Goal: Task Accomplishment & Management: Manage account settings

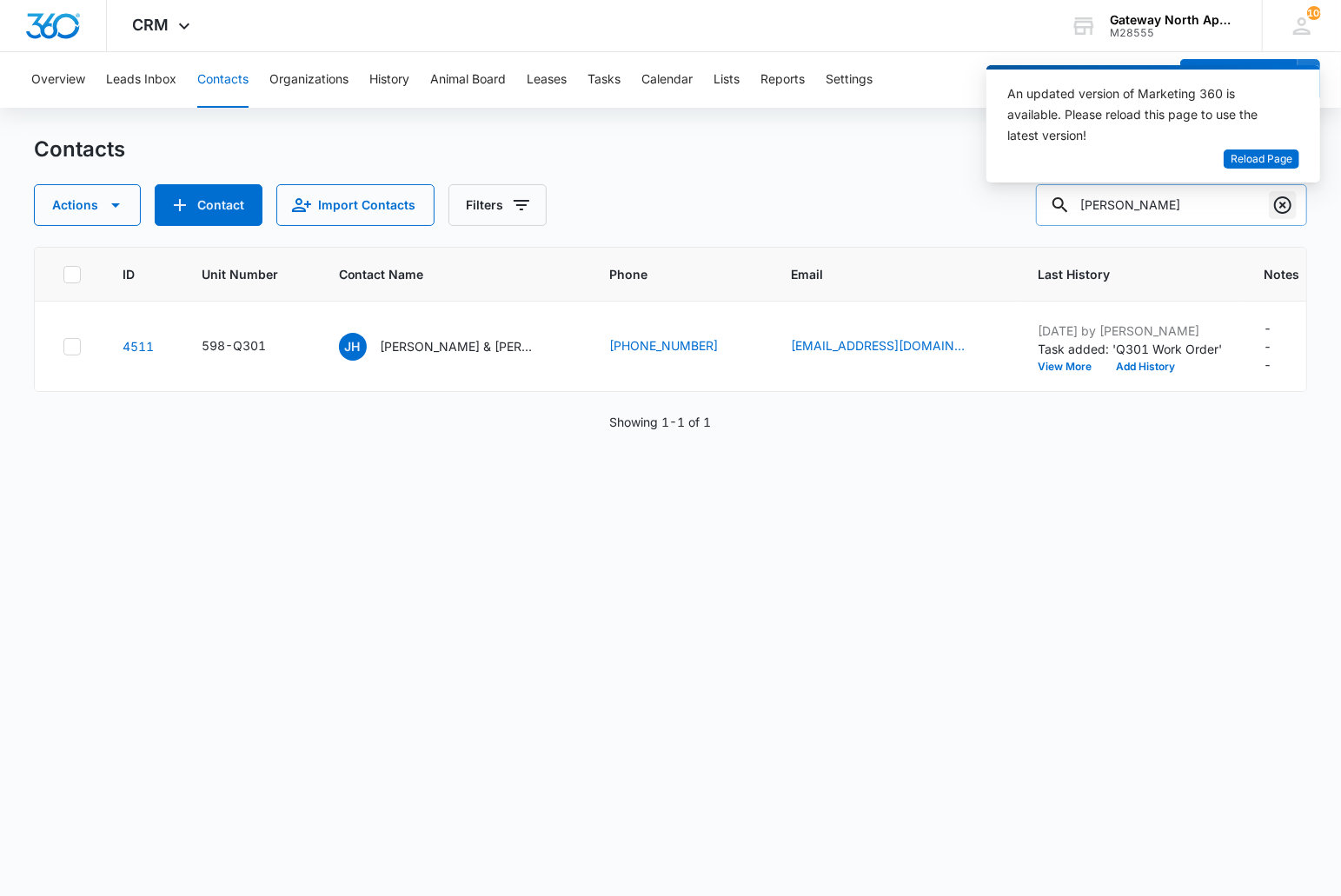
click at [1276, 212] on icon "Clear" at bounding box center [1282, 205] width 21 height 21
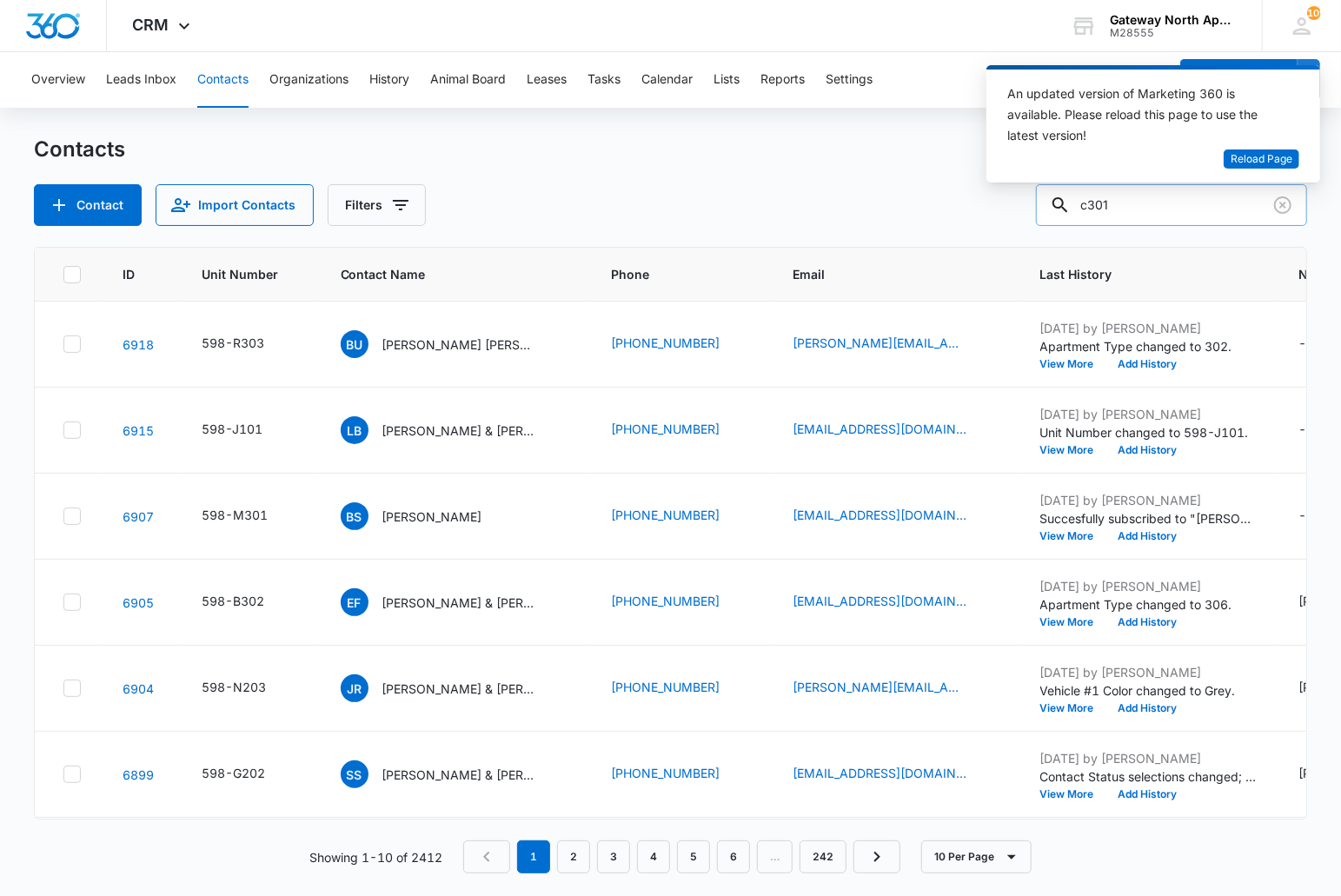
type input "c301"
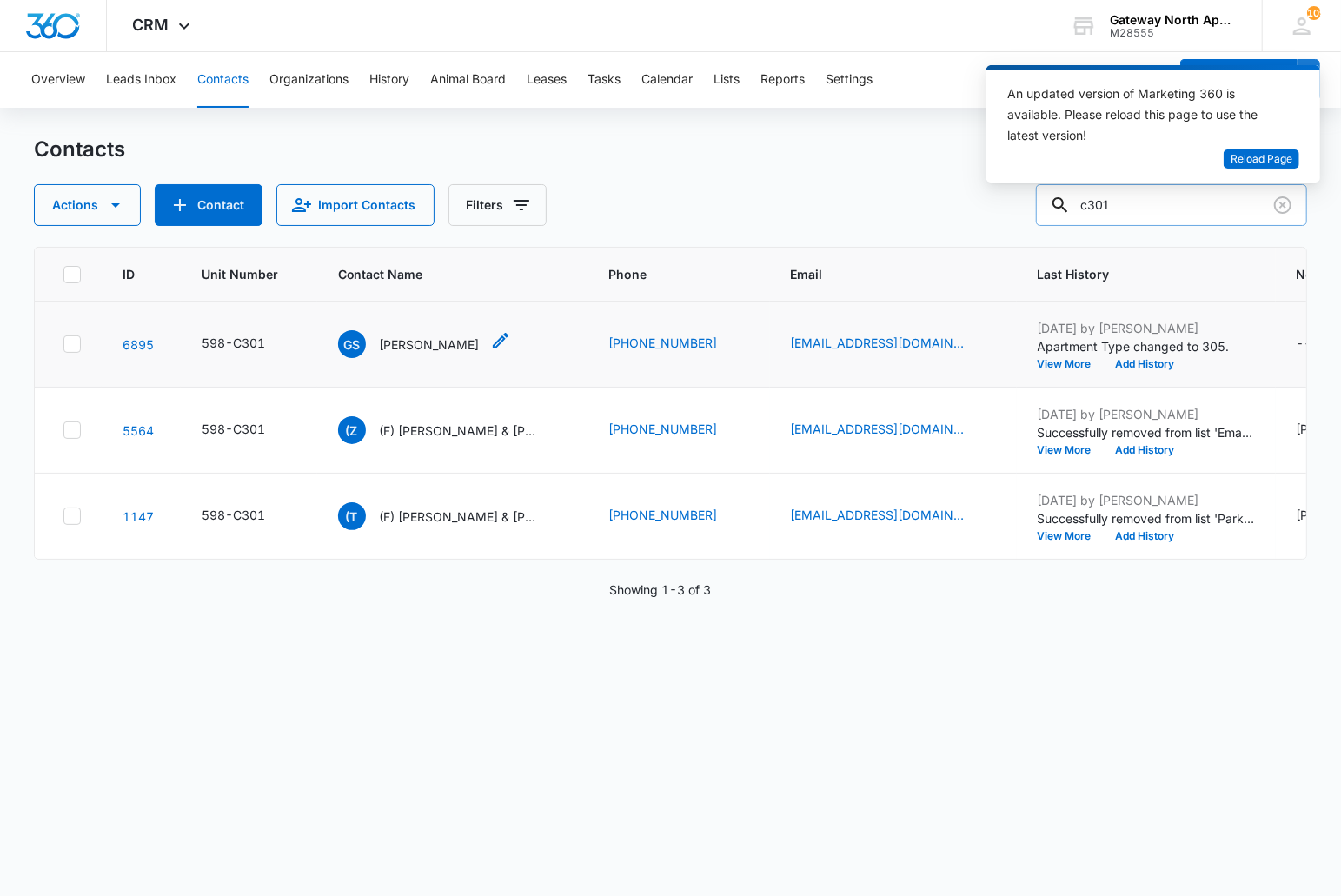
click at [395, 340] on p "[PERSON_NAME]" at bounding box center [429, 344] width 100 height 18
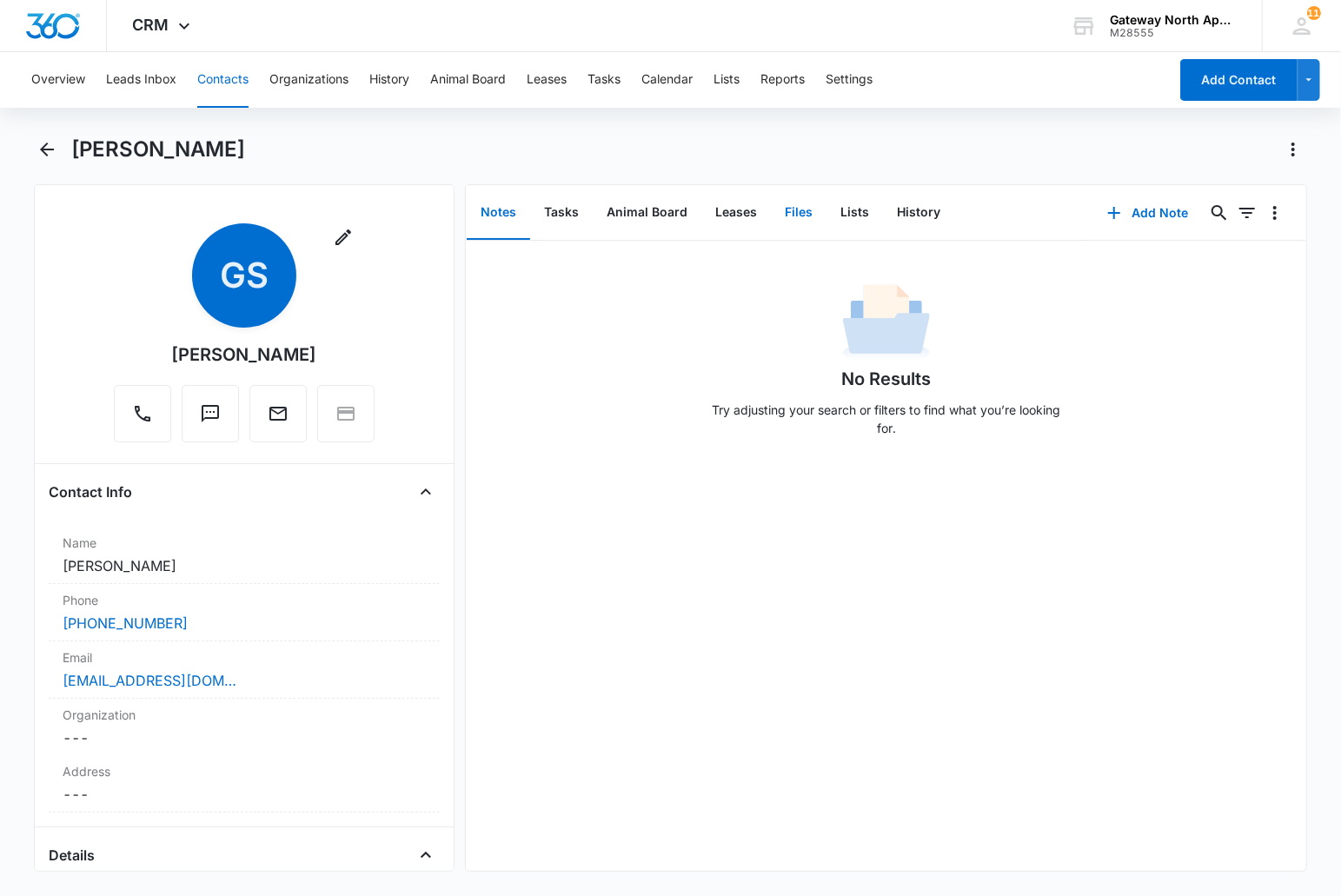
click at [800, 210] on button "Files" at bounding box center [798, 213] width 55 height 53
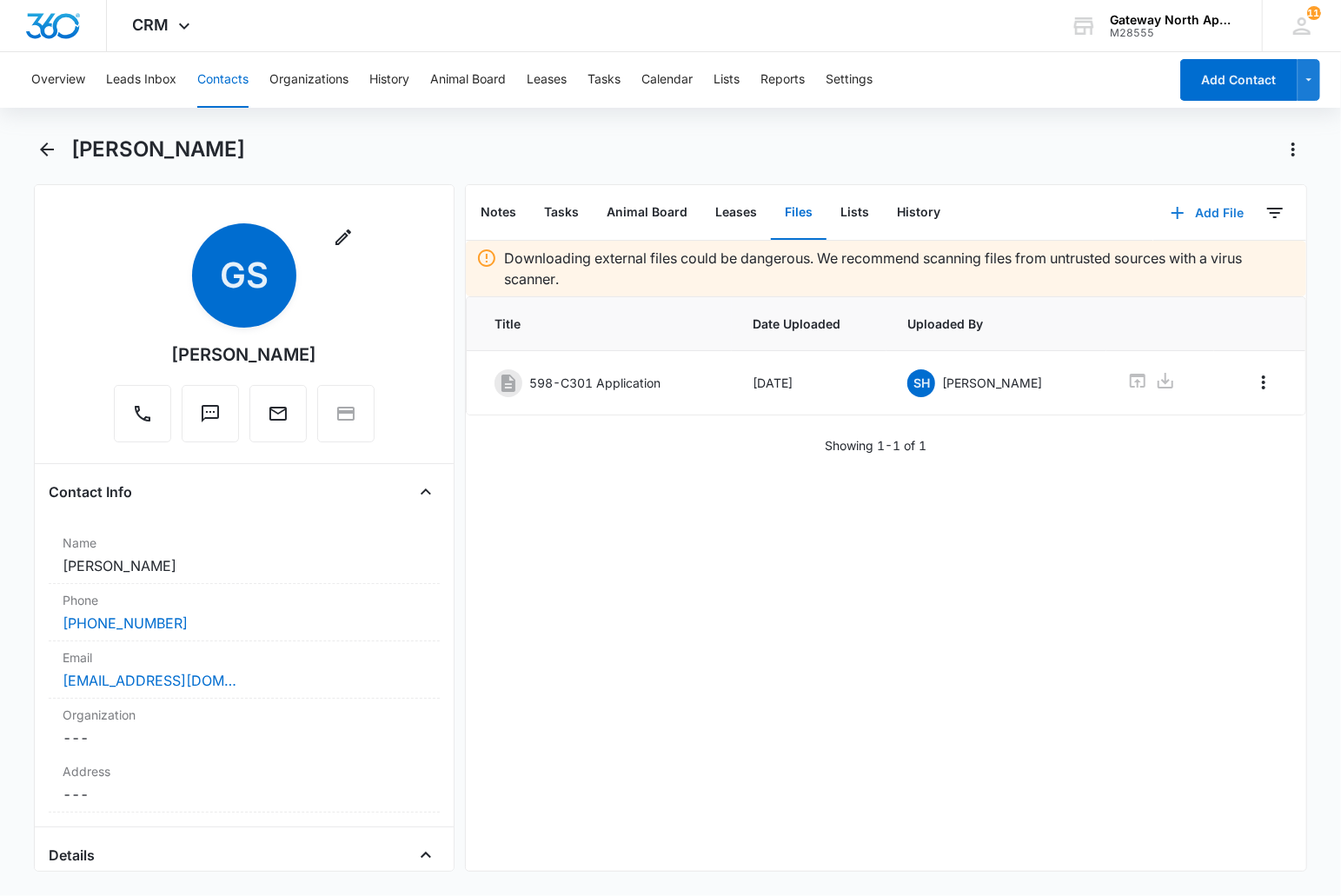
click at [1193, 211] on button "Add File" at bounding box center [1207, 213] width 108 height 42
click at [1173, 261] on div "Upload Files" at bounding box center [1184, 267] width 69 height 12
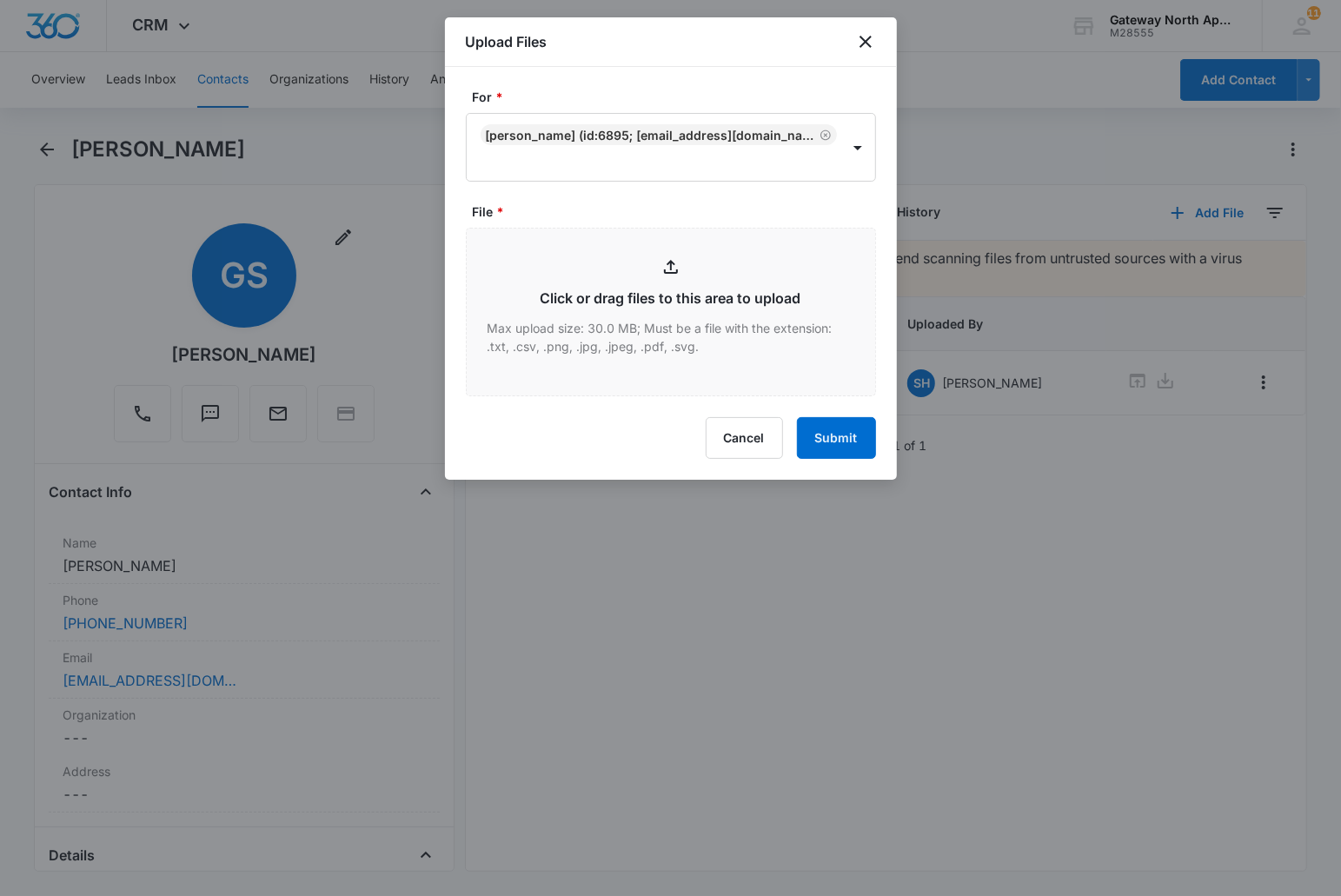
type input "C:\fakepath\C301_09102025170621.pdf"
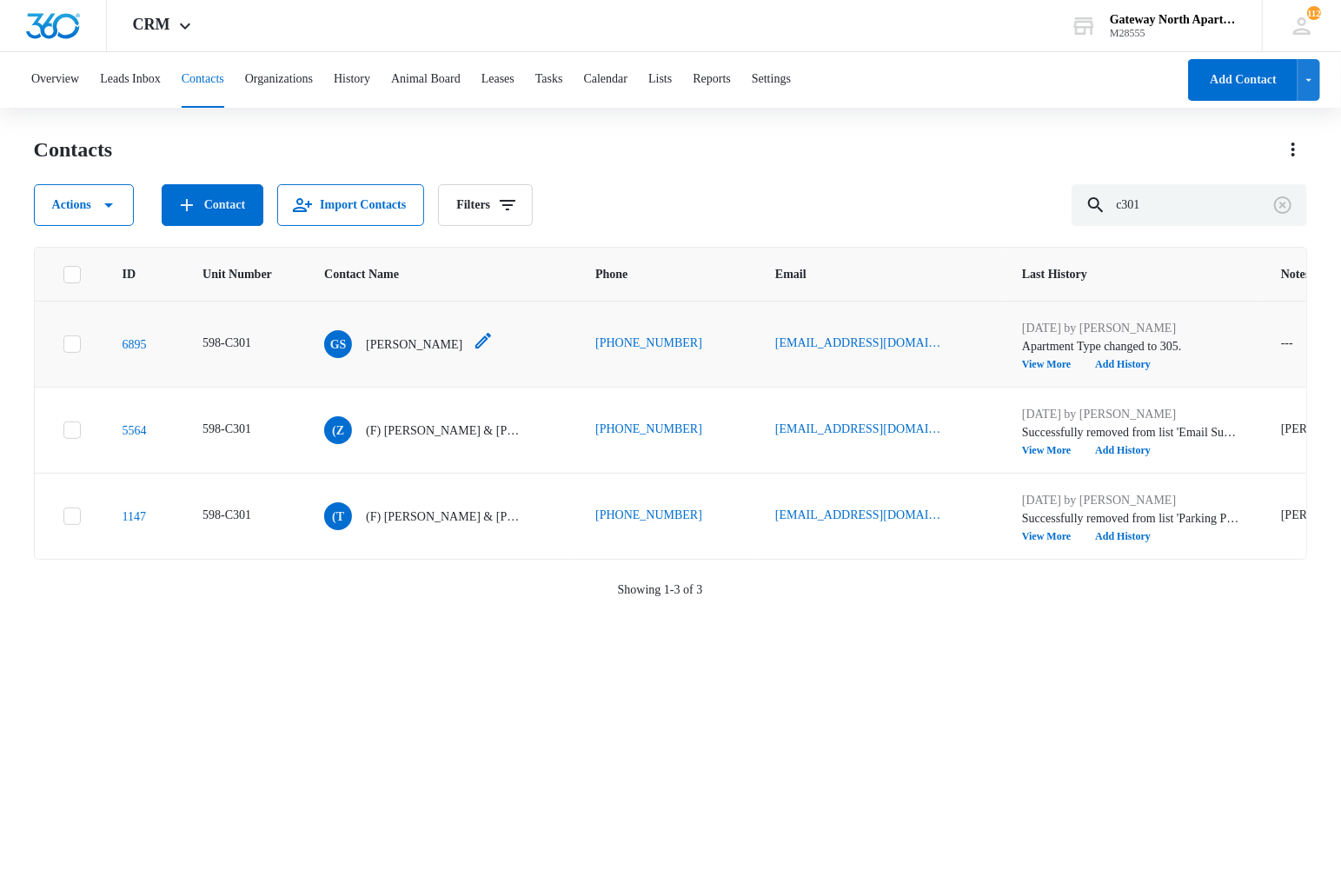
click at [404, 350] on p "[PERSON_NAME]" at bounding box center [414, 344] width 97 height 18
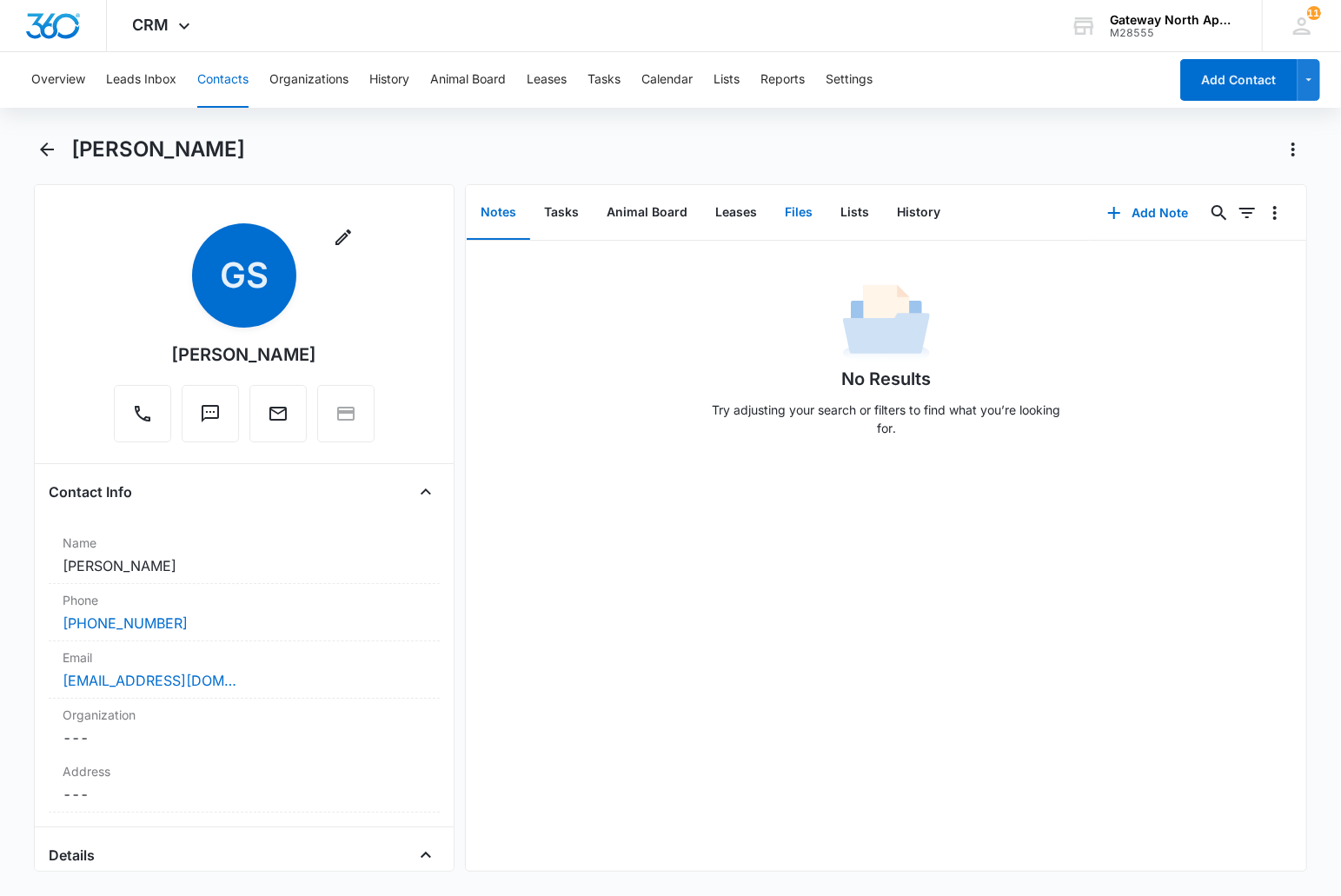
click at [814, 204] on button "Files" at bounding box center [798, 213] width 55 height 53
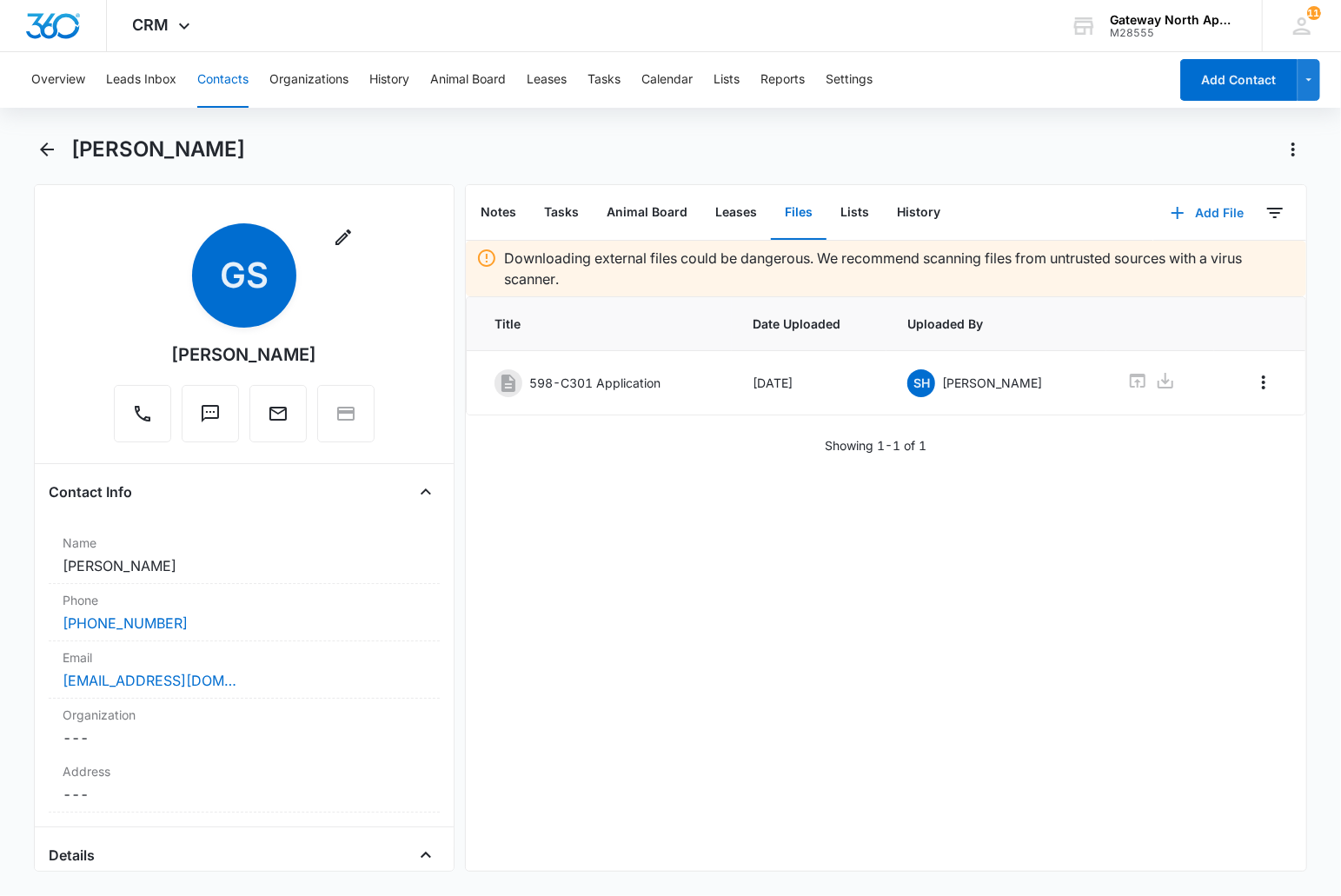
click at [1187, 212] on button "Add File" at bounding box center [1207, 213] width 108 height 42
click at [1157, 268] on div "Upload Files" at bounding box center [1184, 267] width 69 height 12
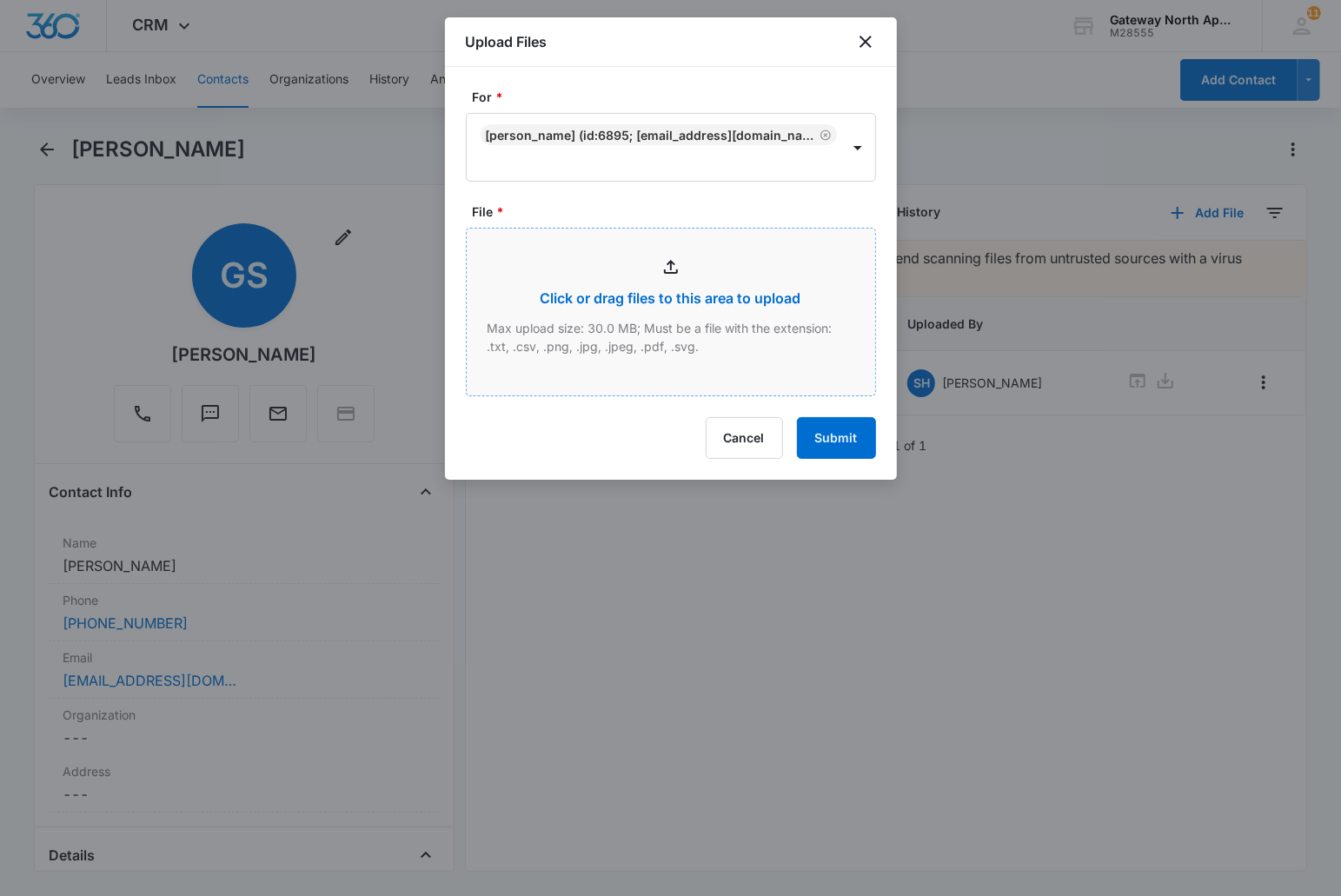
type input "C:\fakepath\C301_09102025170621 (1).pdf"
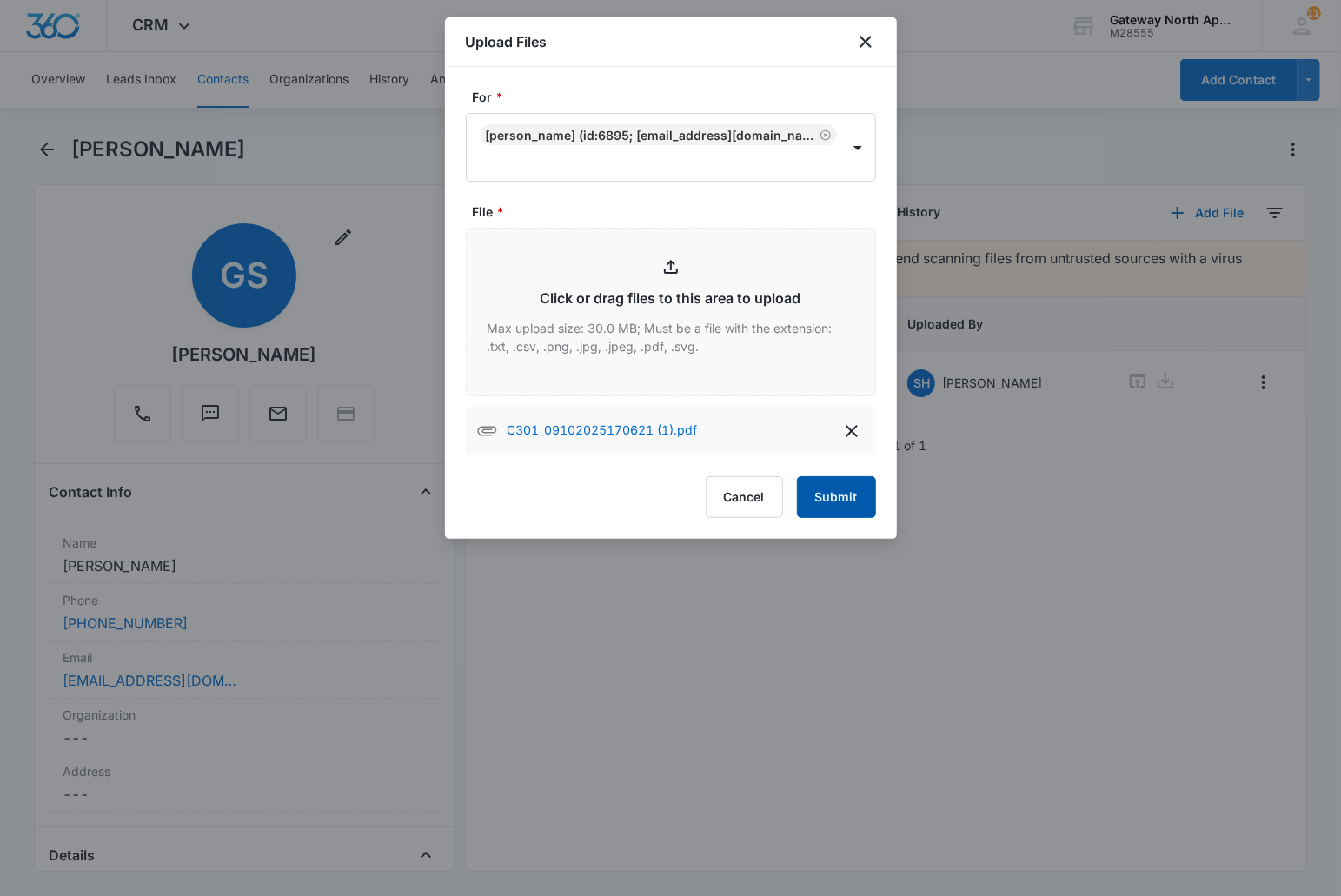
click at [841, 497] on button "Submit" at bounding box center [837, 497] width 79 height 42
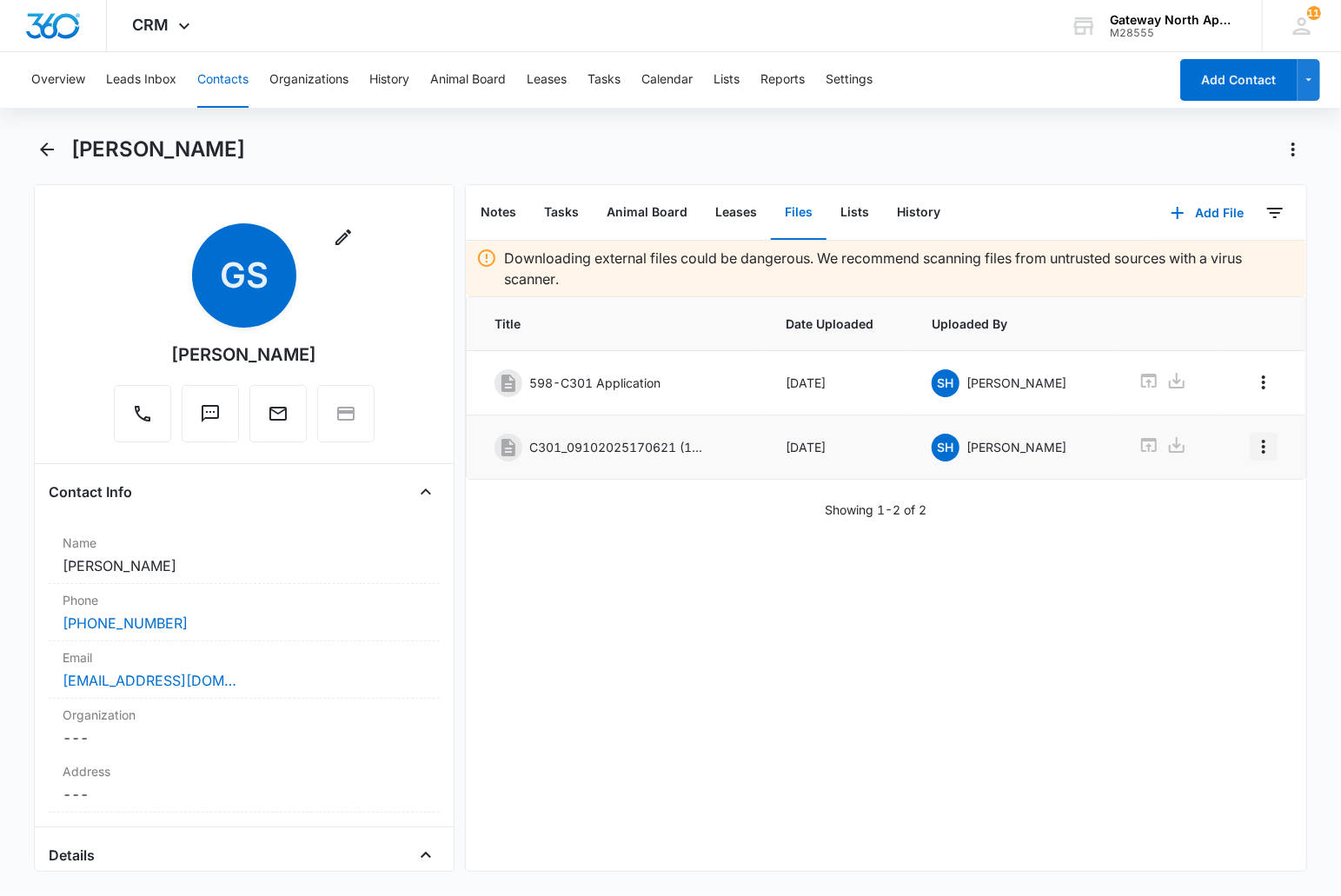
click at [1262, 448] on icon "Overflow Menu" at bounding box center [1264, 447] width 4 height 14
click at [1188, 505] on button "Edit" at bounding box center [1213, 496] width 99 height 26
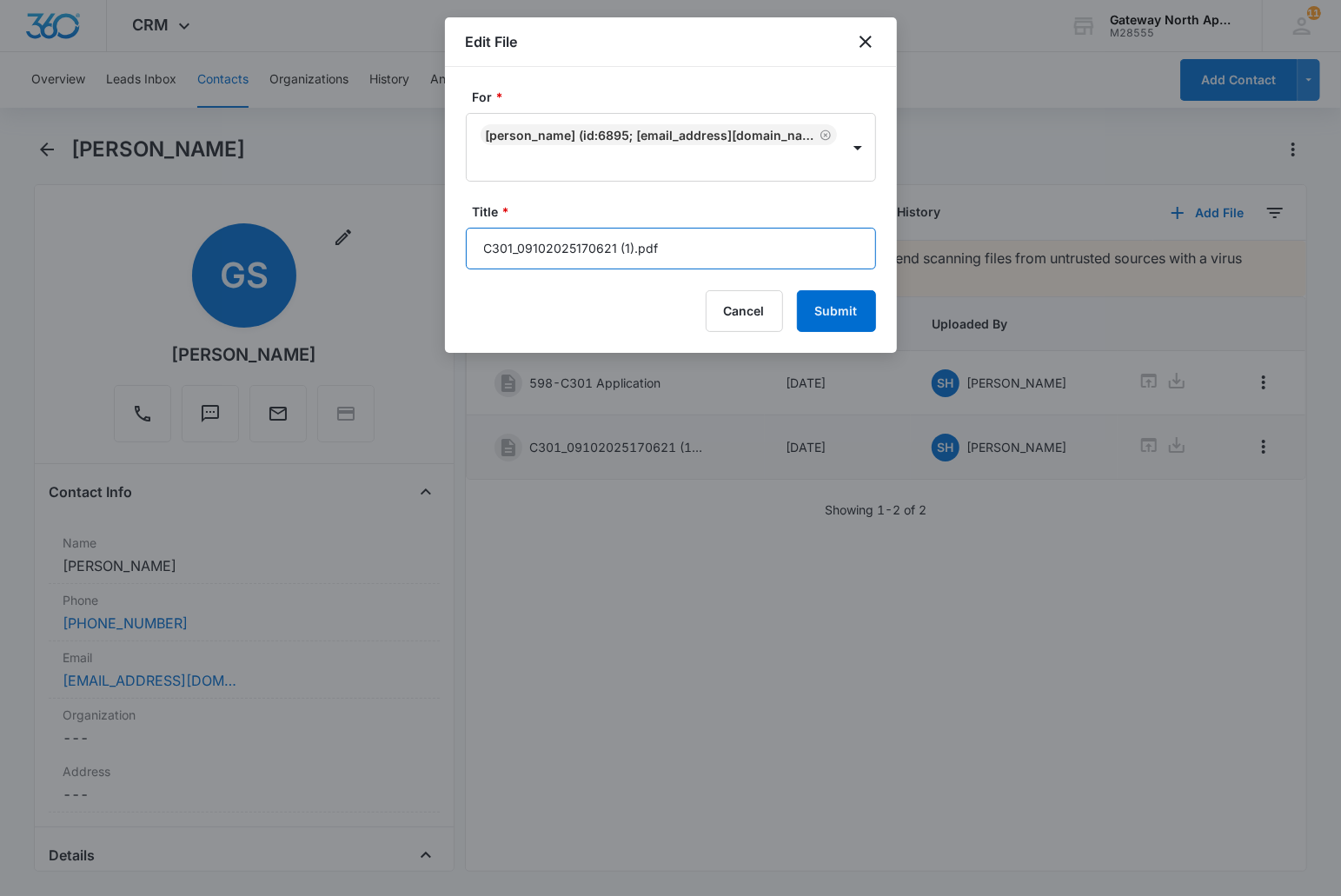
drag, startPoint x: 691, startPoint y: 246, endPoint x: 376, endPoint y: 232, distance: 315.3
click at [365, 236] on body "CRM Apps Reputation Websites Forms CRM Email Social Content Ads Intelligence Fi…" at bounding box center [670, 448] width 1341 height 896
type input "598-C301 Renters Insurance"
click at [797, 290] on button "Submit" at bounding box center [837, 311] width 79 height 42
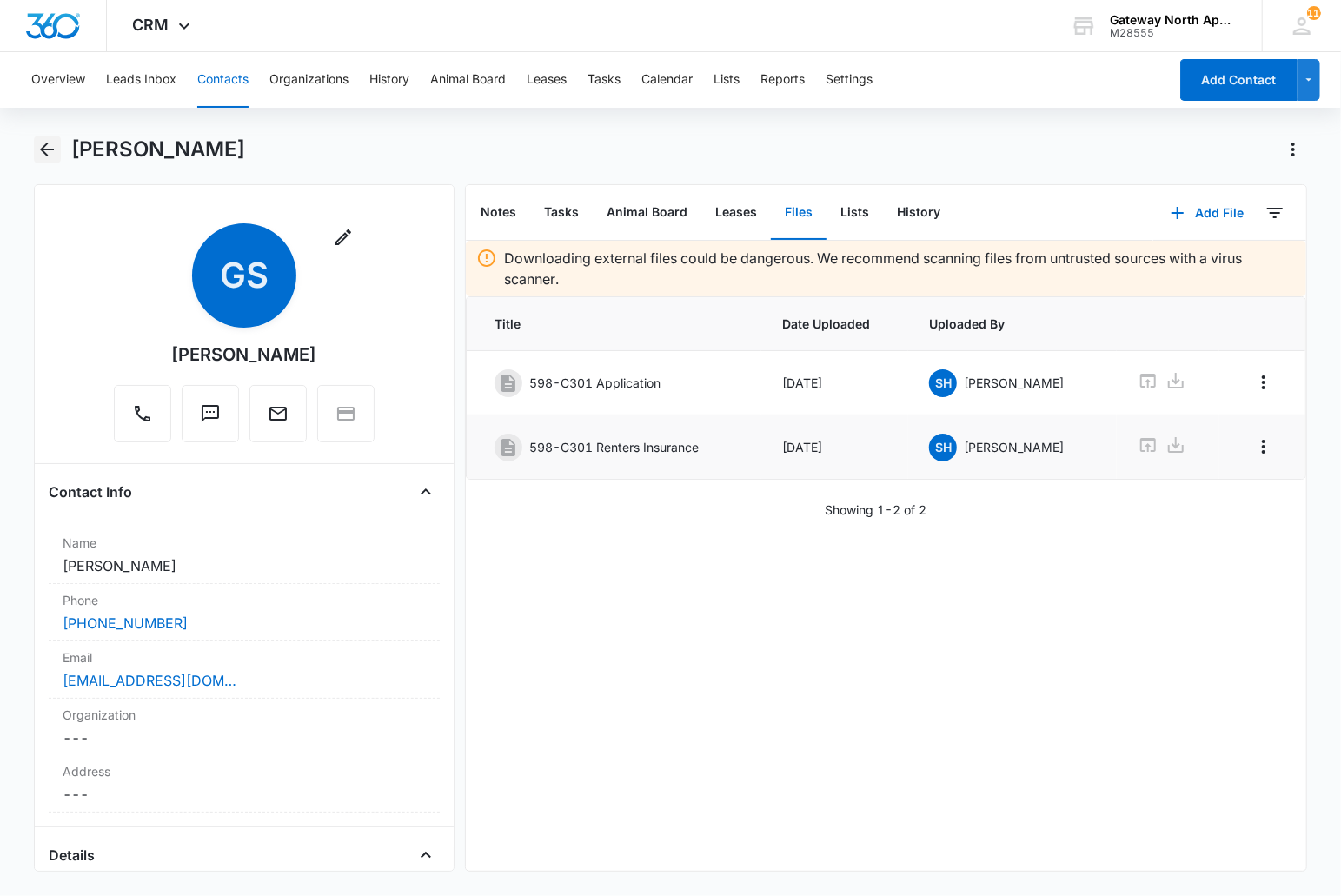
click at [46, 143] on icon "Back" at bounding box center [46, 149] width 14 height 14
